Goal: Book appointment/travel/reservation

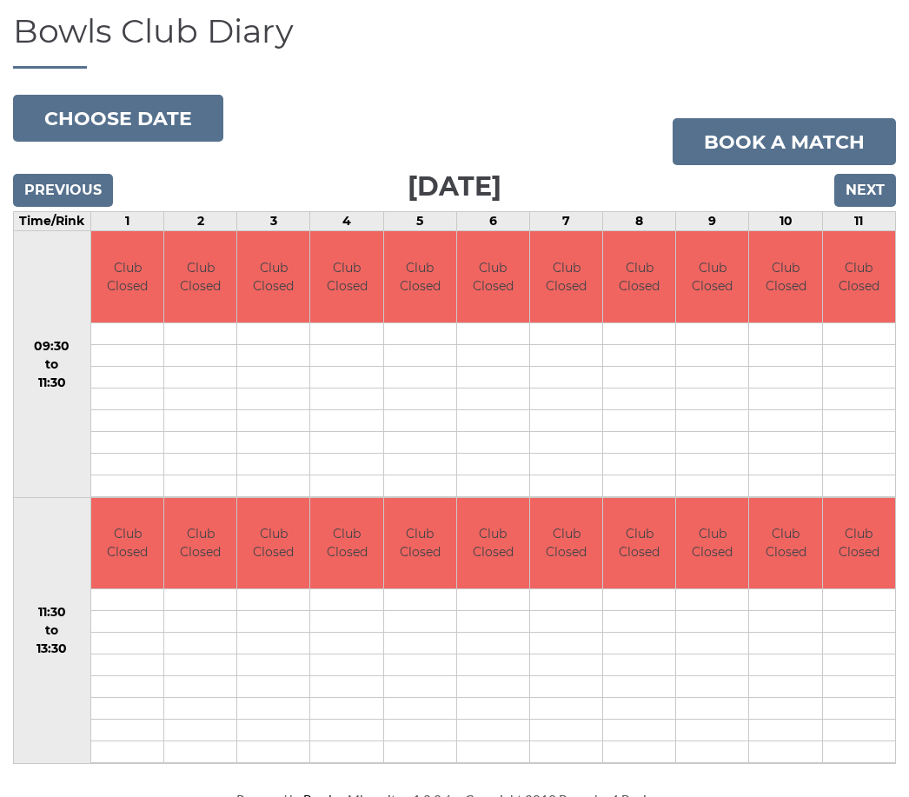
scroll to position [131, 0]
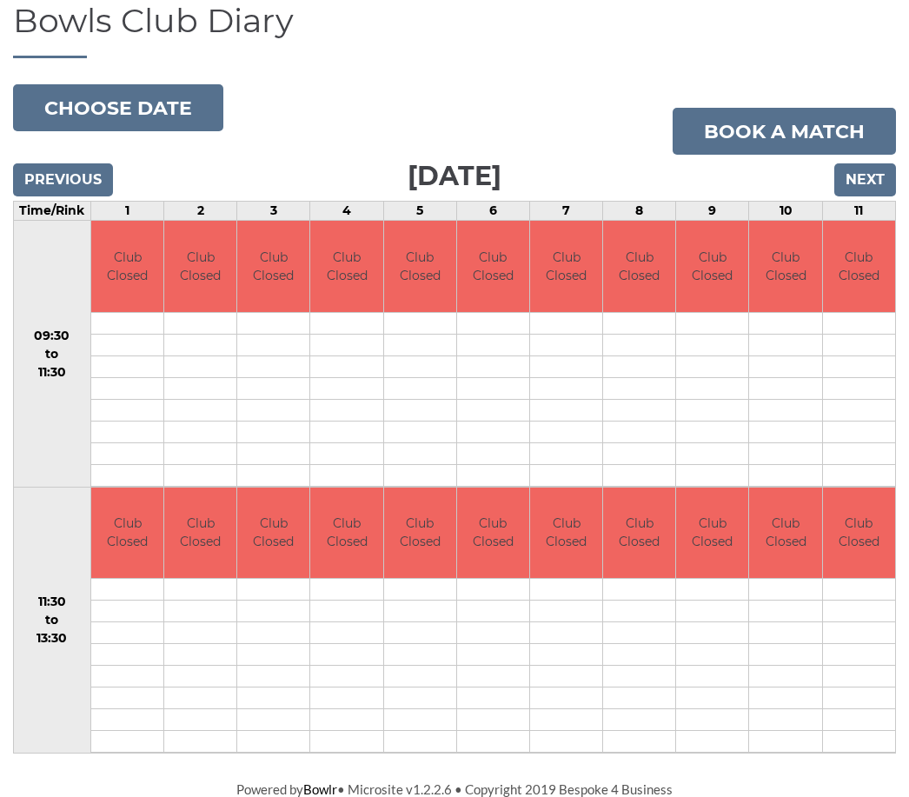
click at [868, 183] on input "Next" at bounding box center [865, 179] width 62 height 33
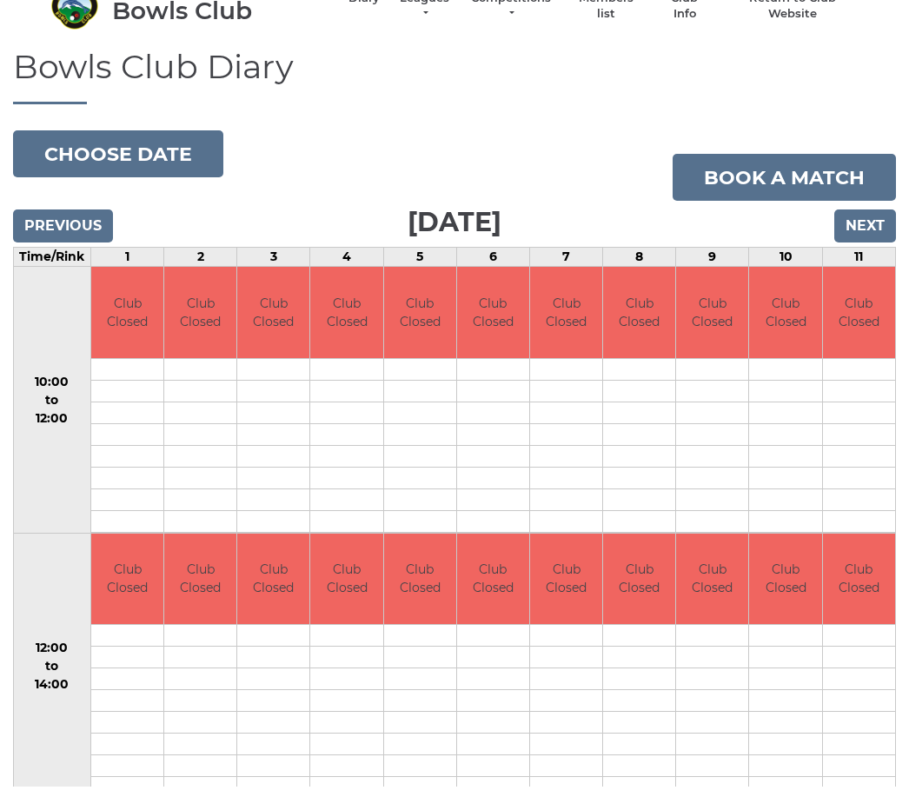
scroll to position [41, 0]
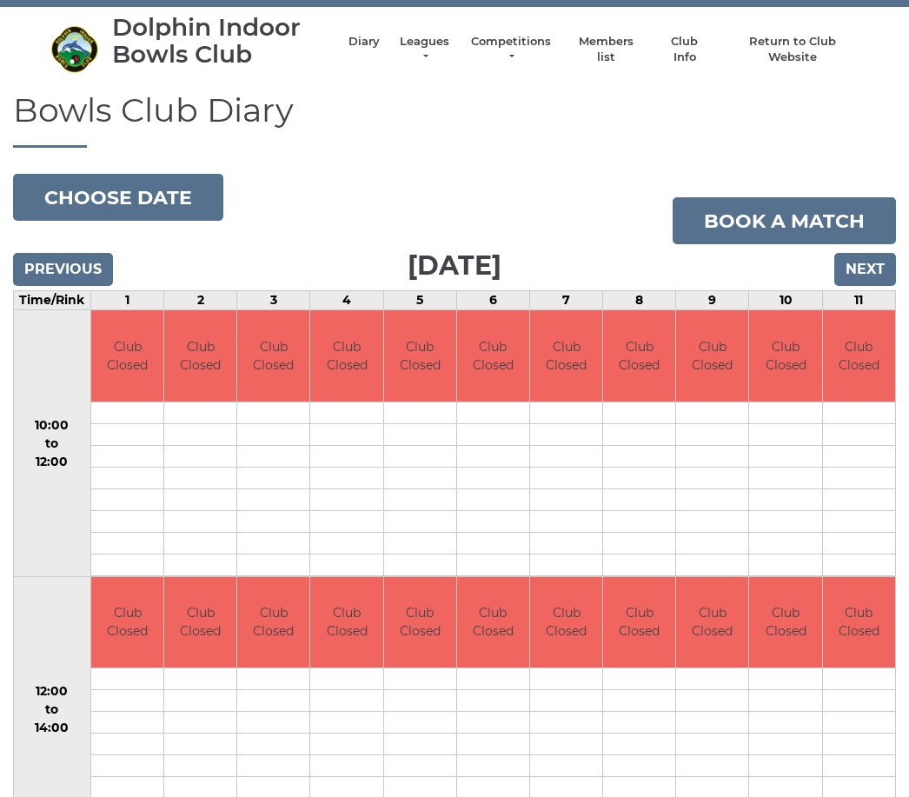
click at [865, 276] on input "Next" at bounding box center [865, 270] width 62 height 33
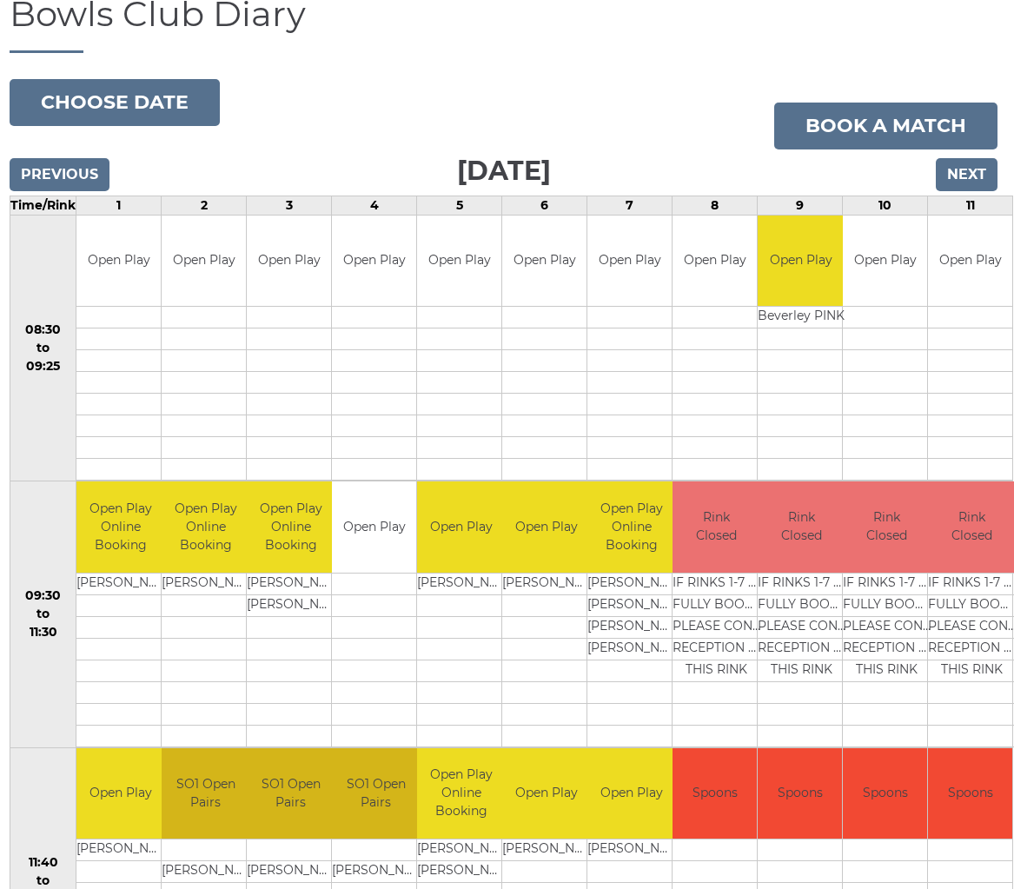
scroll to position [140, 3]
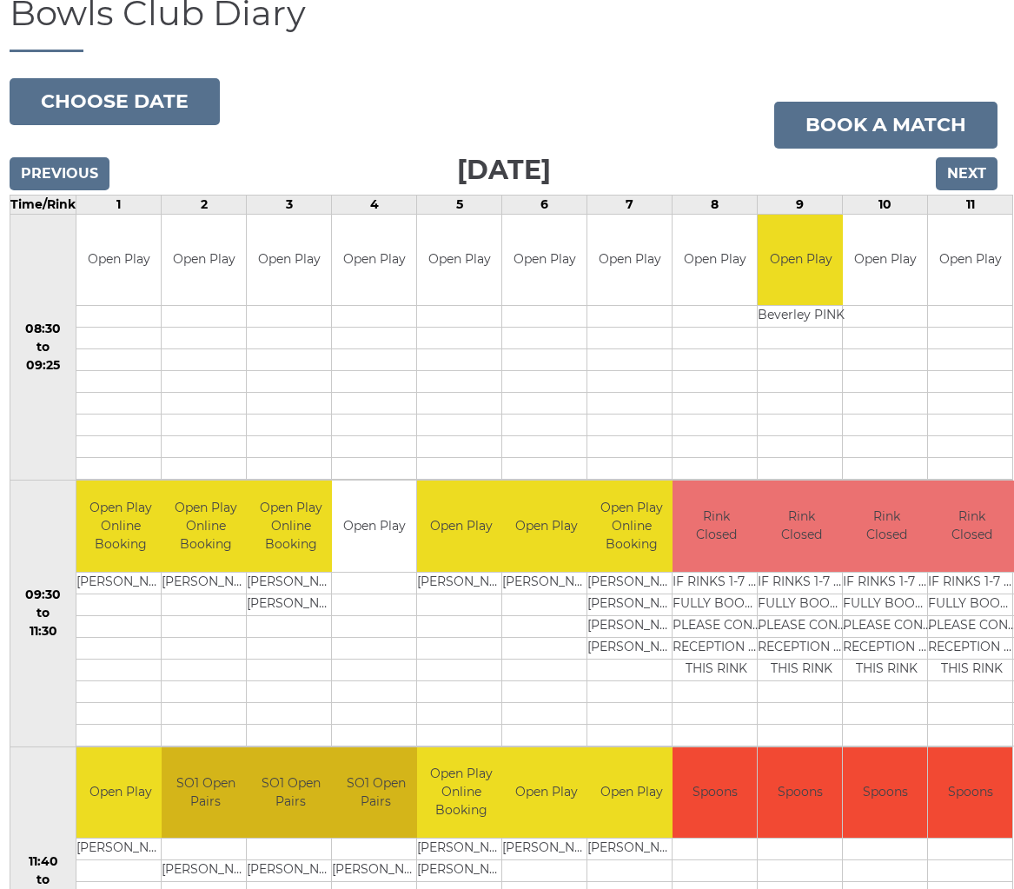
click at [965, 176] on input "Next" at bounding box center [967, 173] width 62 height 33
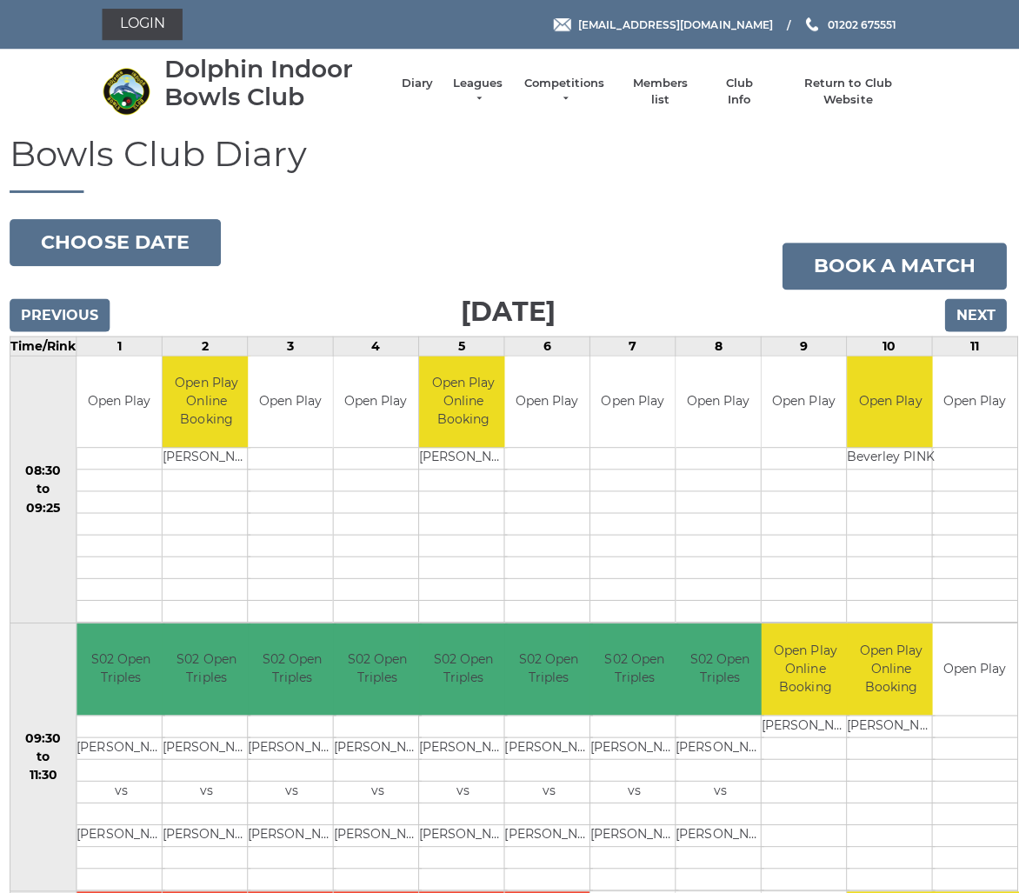
click at [964, 314] on input "Next" at bounding box center [975, 313] width 62 height 33
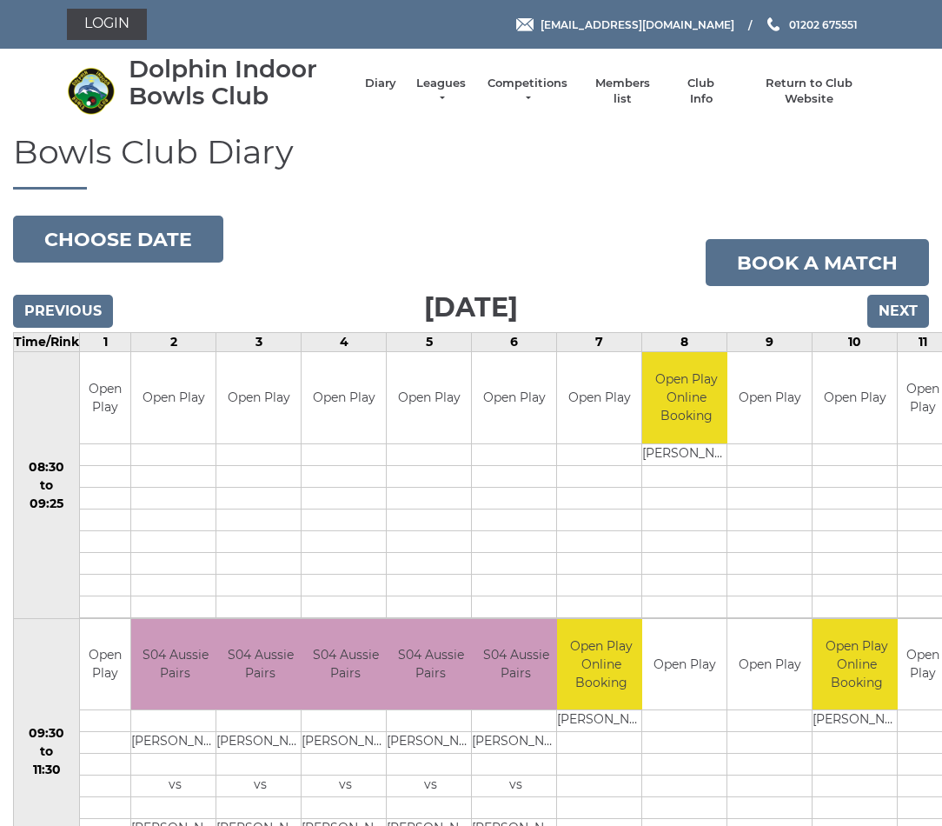
click at [909, 302] on input "Next" at bounding box center [898, 311] width 62 height 33
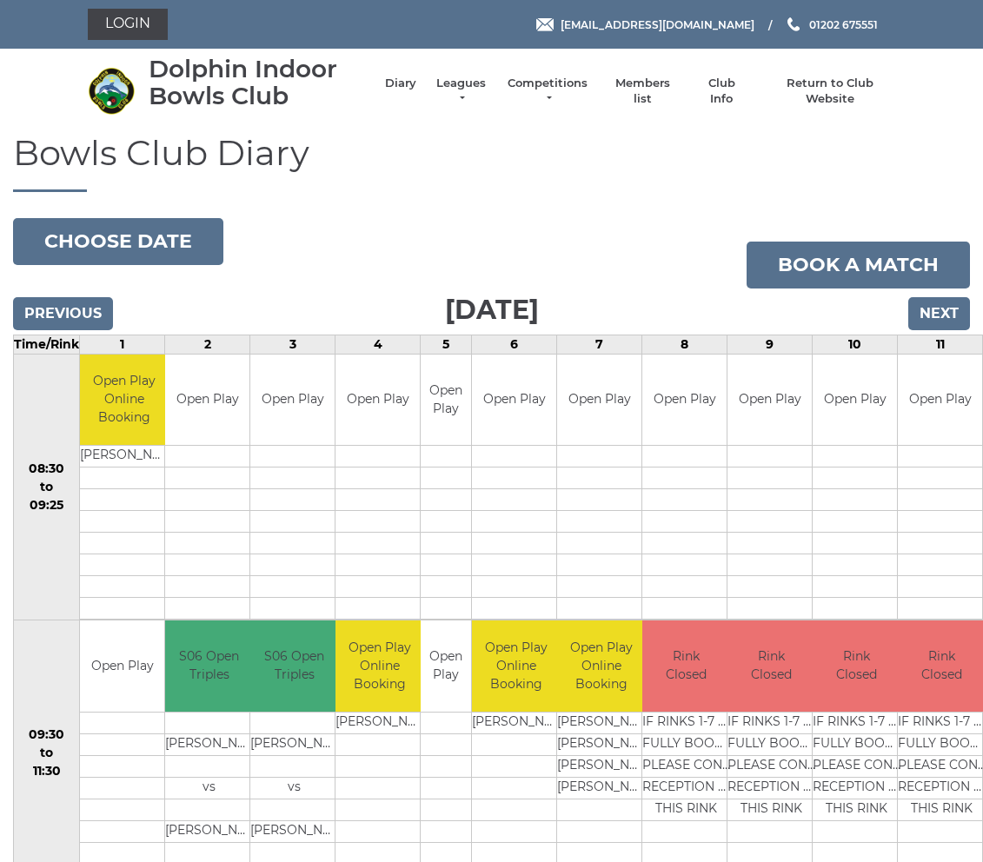
click at [941, 316] on input "Next" at bounding box center [939, 313] width 62 height 33
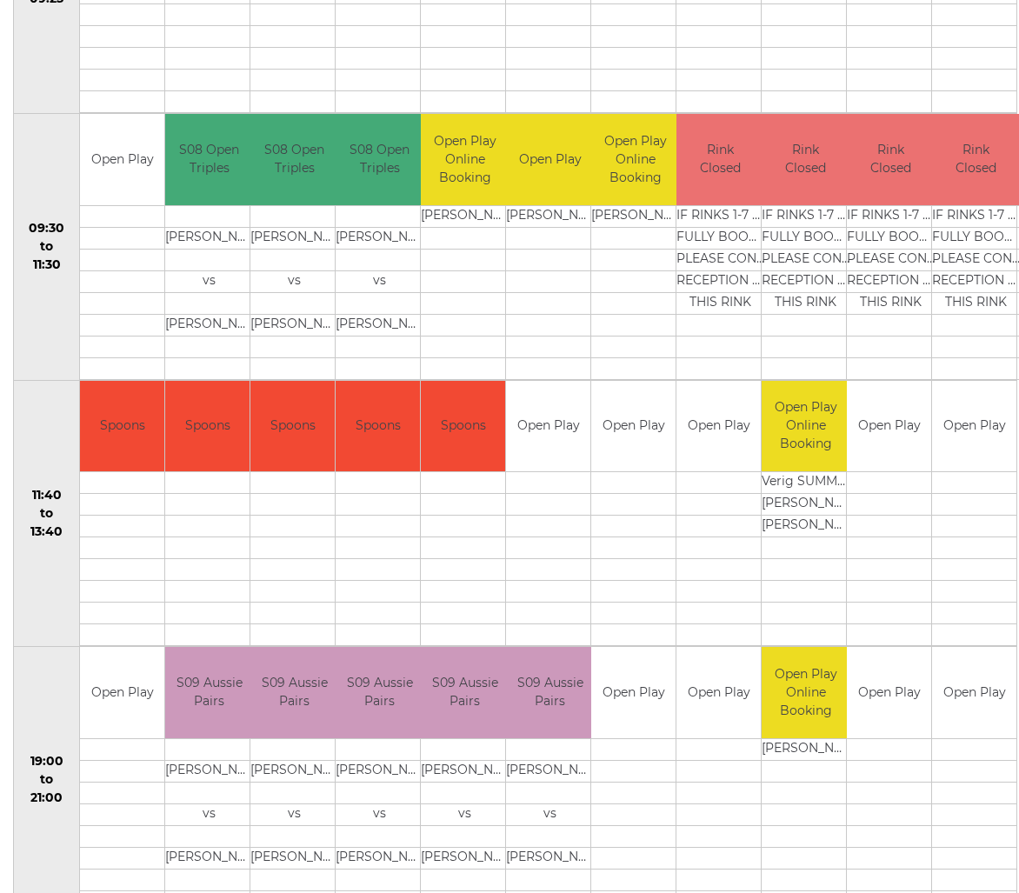
scroll to position [55, 0]
